Goal: Task Accomplishment & Management: Complete application form

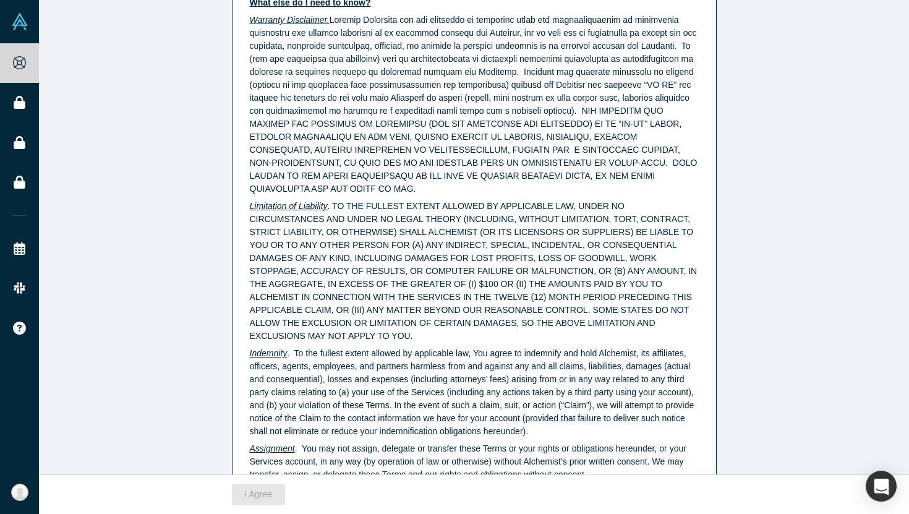
scroll to position [3104, 0]
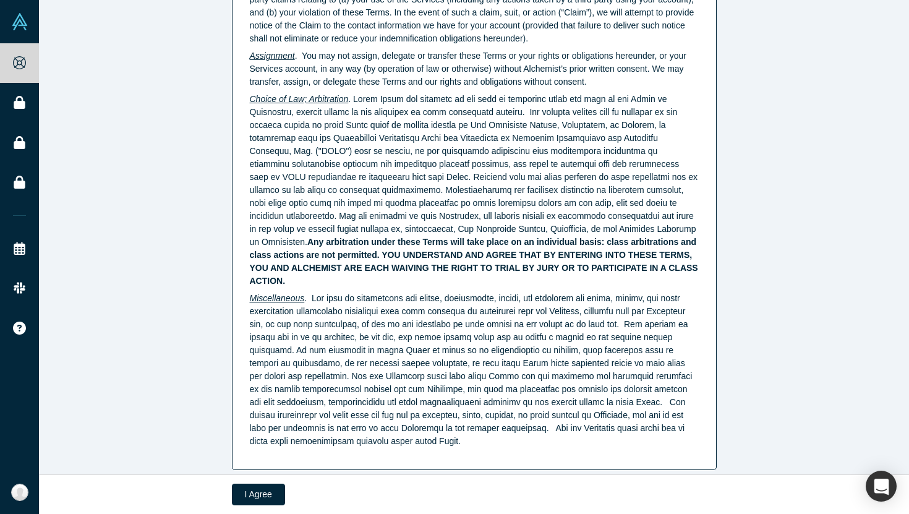
click at [254, 510] on div "I Agree" at bounding box center [474, 494] width 485 height 39
click at [259, 494] on button "I Agree" at bounding box center [258, 495] width 53 height 22
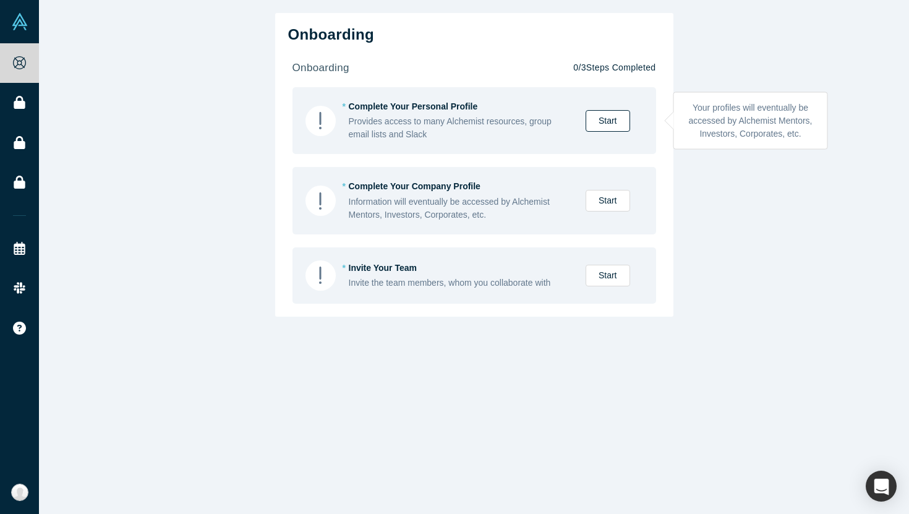
click at [620, 123] on link "Start" at bounding box center [608, 121] width 45 height 22
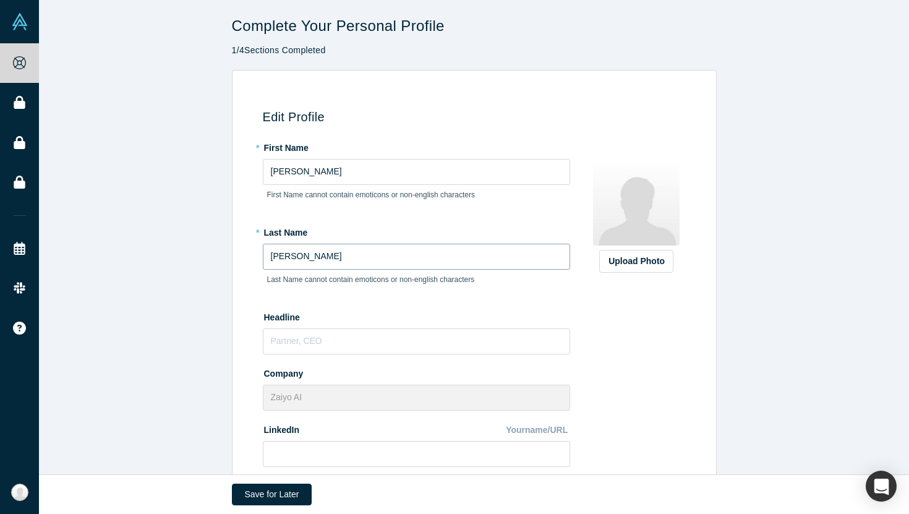
scroll to position [108, 0]
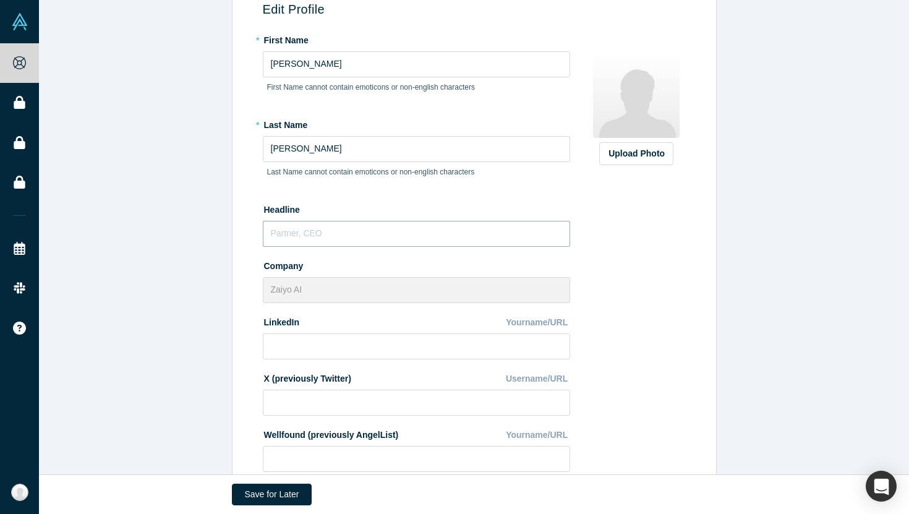
click at [347, 233] on input "text" at bounding box center [416, 234] width 307 height 26
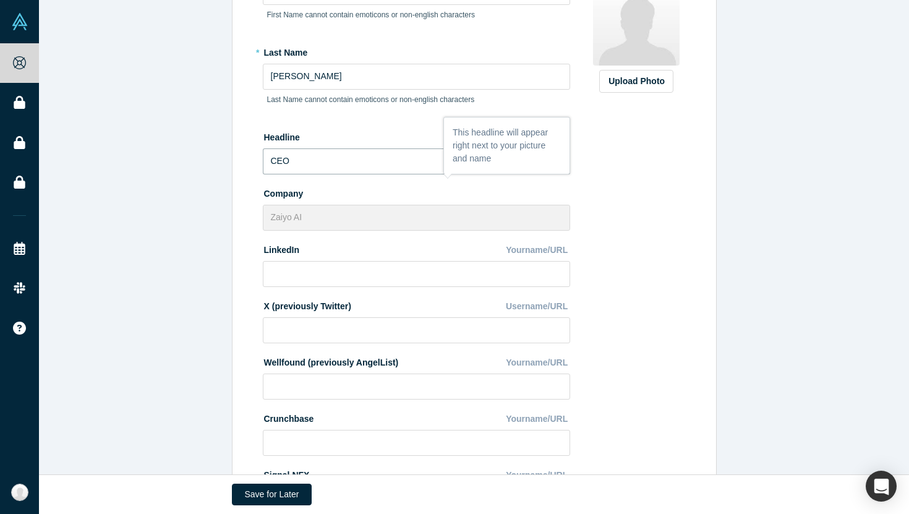
scroll to position [215, 0]
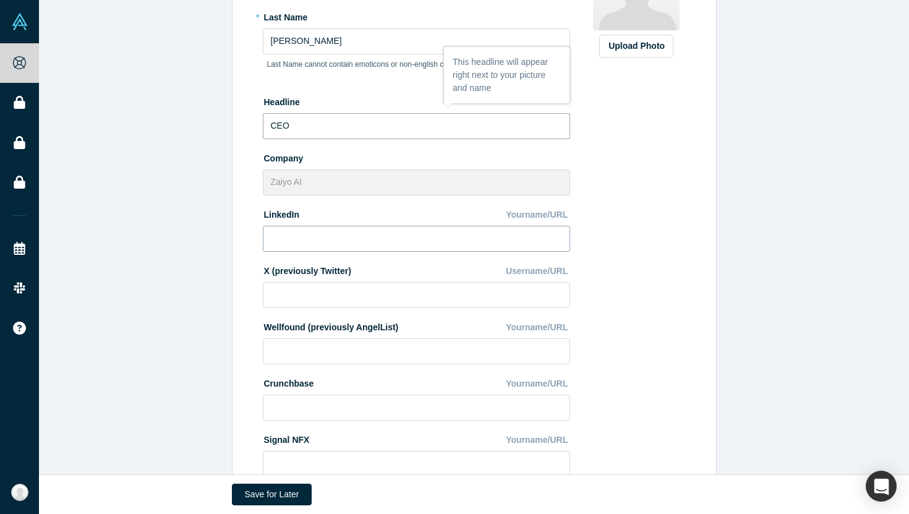
type input "CEO"
click at [356, 233] on input at bounding box center [416, 239] width 307 height 26
paste input "[URL][DOMAIN_NAME][PERSON_NAME]"
type input "[URL][DOMAIN_NAME][PERSON_NAME]"
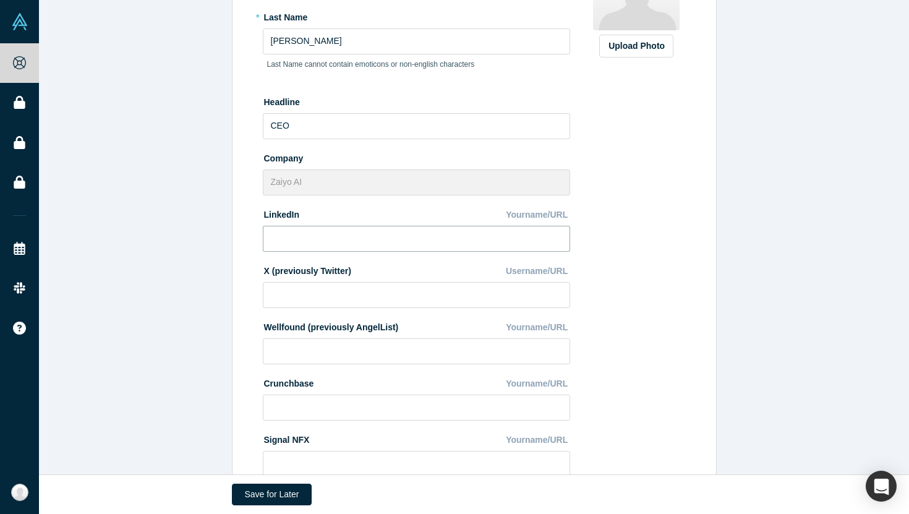
click at [309, 243] on input at bounding box center [416, 239] width 307 height 26
paste input "[DOMAIN_NAME][URL][PERSON_NAME]"
type input "[DOMAIN_NAME][URL][PERSON_NAME]"
click at [309, 302] on input at bounding box center [416, 295] width 307 height 26
click at [217, 284] on div "Edit Profile * First Name [PERSON_NAME] First Name cannot contain emoticons or …" at bounding box center [474, 212] width 870 height 714
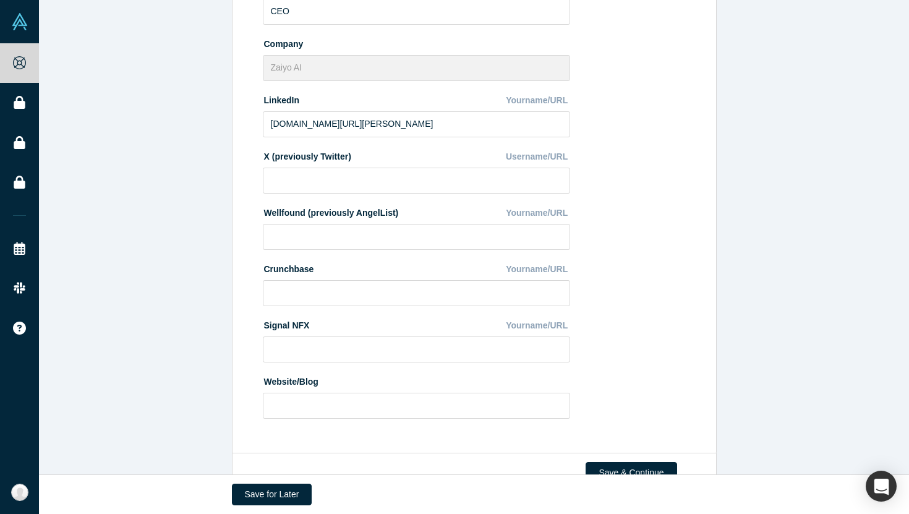
scroll to position [366, 0]
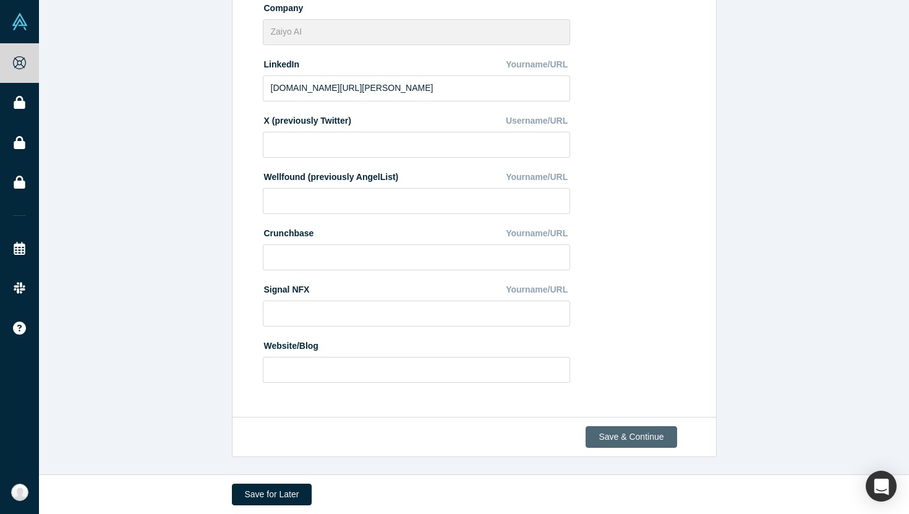
click at [612, 427] on button "Save & Continue" at bounding box center [631, 437] width 91 height 22
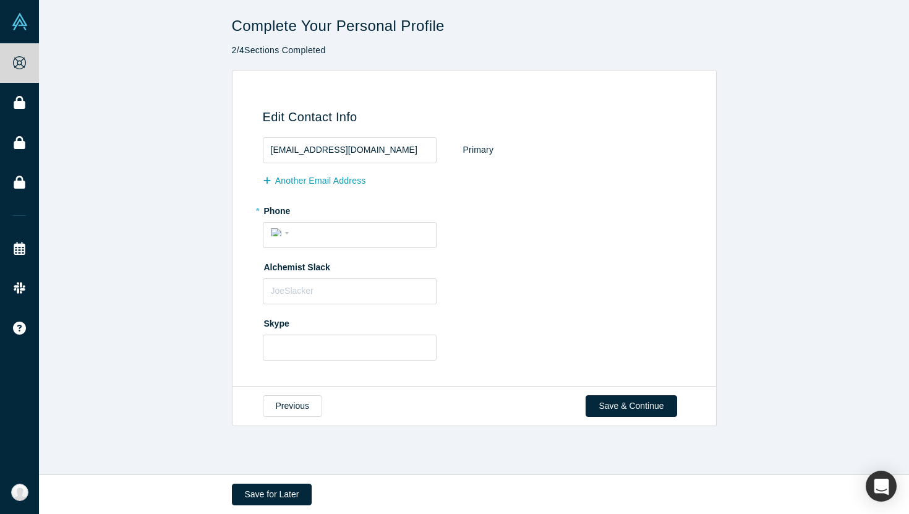
scroll to position [0, 0]
click at [317, 228] on input "tel" at bounding box center [360, 233] width 135 height 18
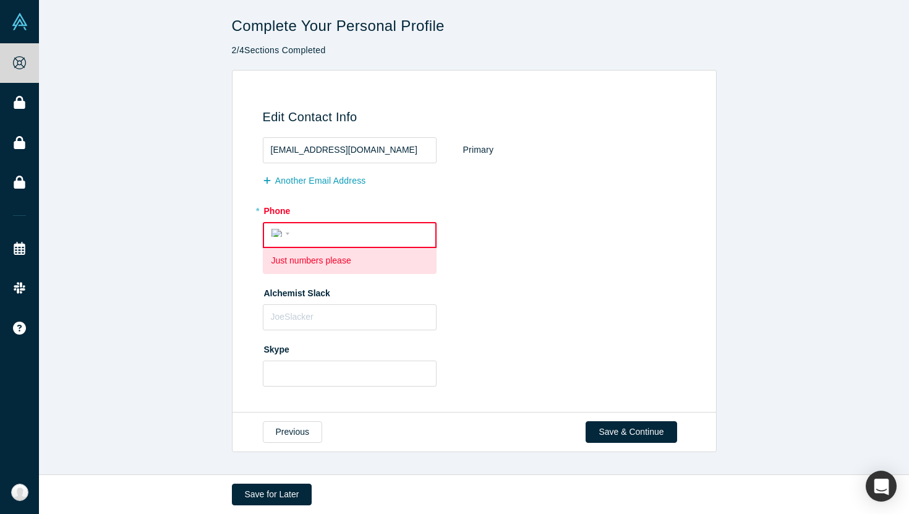
click at [298, 210] on label "* Phone" at bounding box center [476, 208] width 427 height 17
click at [304, 230] on input "tel" at bounding box center [361, 234] width 134 height 18
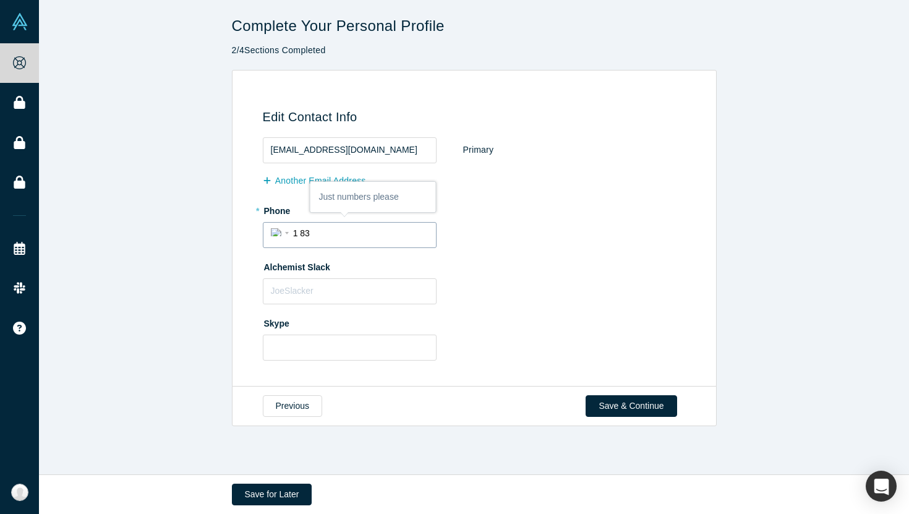
type input "1 8"
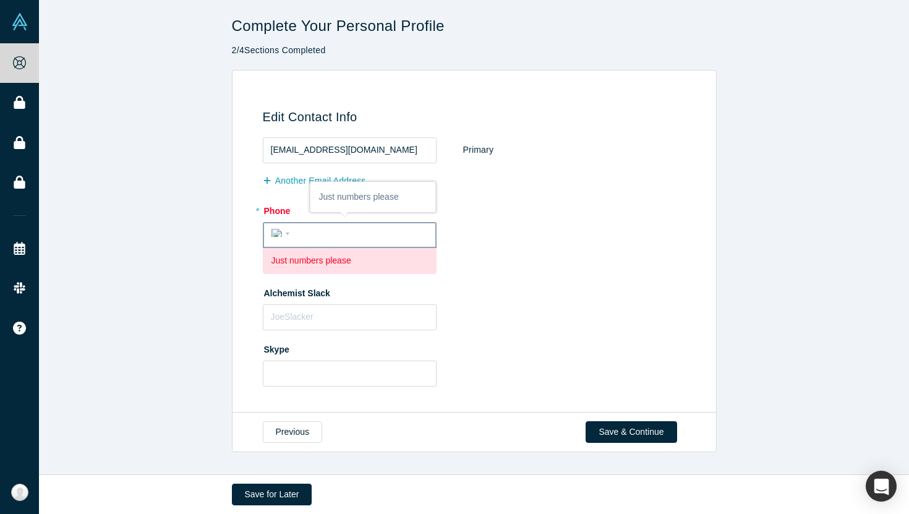
type input "8"
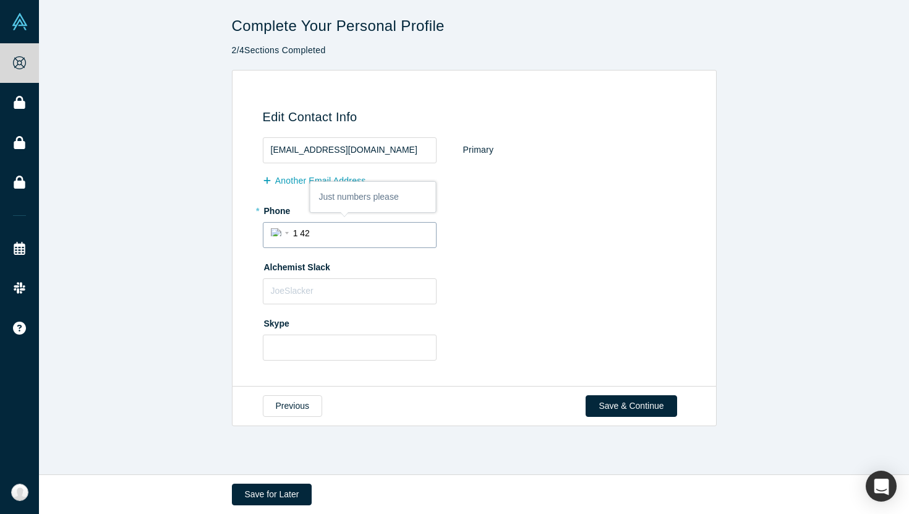
type input "1 4"
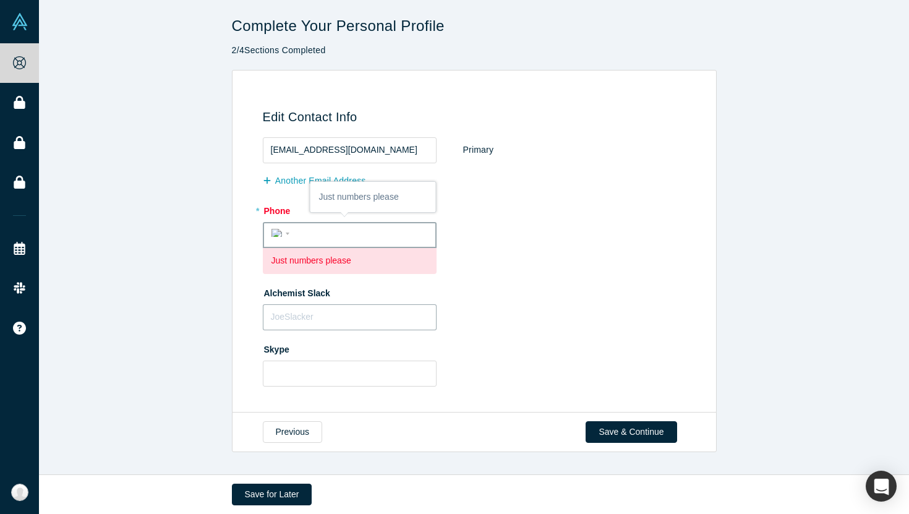
click at [282, 317] on input "text" at bounding box center [350, 317] width 174 height 26
click at [284, 362] on input "text" at bounding box center [350, 374] width 174 height 26
click at [290, 309] on input "text" at bounding box center [350, 317] width 174 height 26
click at [333, 315] on input "text" at bounding box center [350, 317] width 174 height 26
click at [328, 283] on label "Alchemist Slack" at bounding box center [476, 291] width 427 height 17
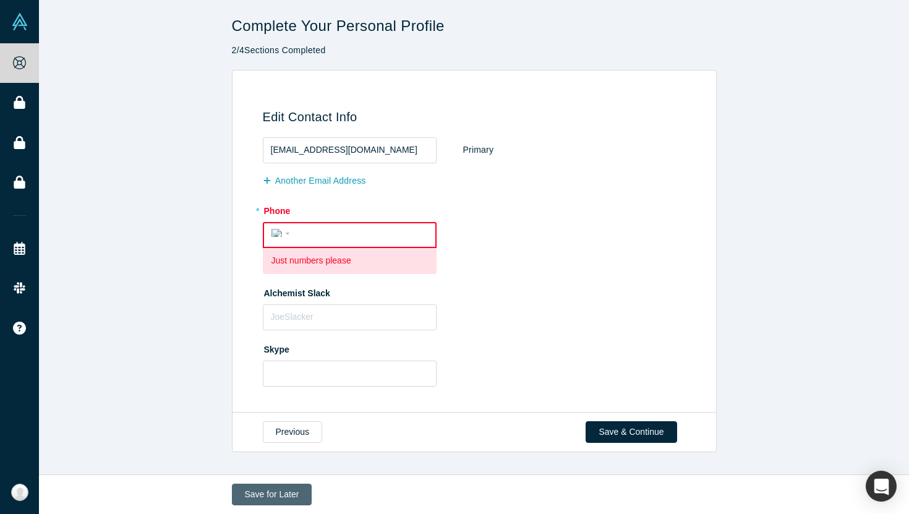
click at [290, 494] on button "Save for Later" at bounding box center [272, 495] width 80 height 22
